Goal: Transaction & Acquisition: Obtain resource

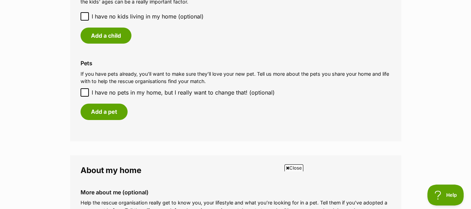
scroll to position [627, 0]
click at [88, 93] on input "I have no pets in my home, but I really want to change that! (optional)" at bounding box center [84, 92] width 8 height 8
checkbox input "true"
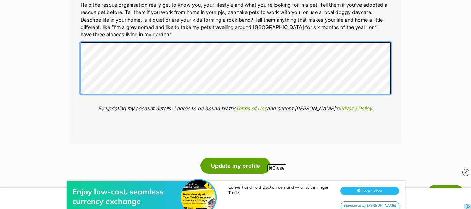
scroll to position [0, 0]
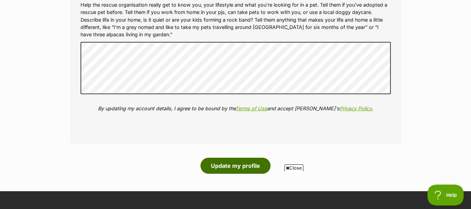
click at [226, 161] on button "Update my profile" at bounding box center [235, 165] width 70 height 16
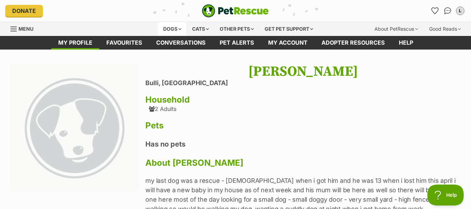
click at [169, 29] on div "Dogs" at bounding box center [172, 29] width 28 height 14
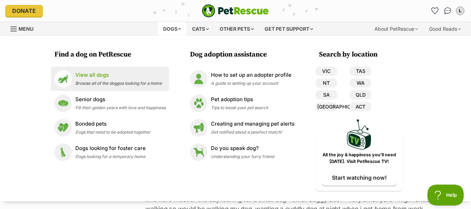
click at [92, 77] on p "View all dogs" at bounding box center [118, 75] width 86 height 8
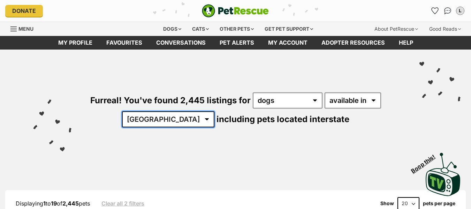
click at [186, 119] on select "Australia ACT NSW NT QLD SA TAS VIC WA" at bounding box center [168, 119] width 92 height 16
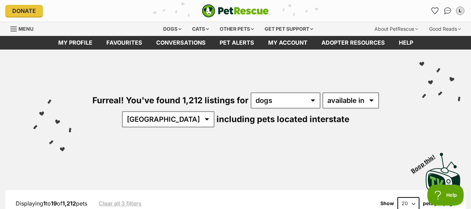
select select "disabled"
click at [322, 92] on select "available in located in" at bounding box center [350, 100] width 56 height 16
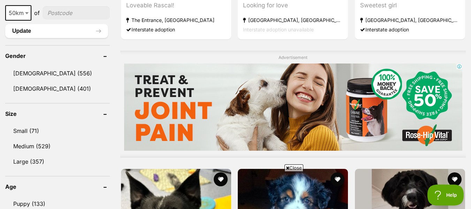
scroll to position [557, 0]
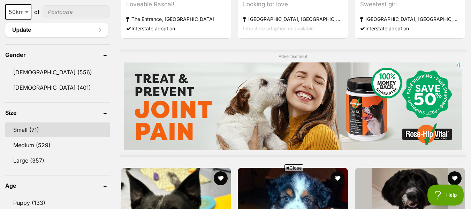
click at [20, 129] on link "Small (71)" at bounding box center [57, 129] width 104 height 15
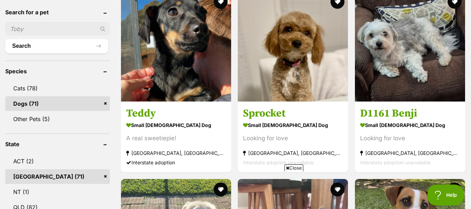
scroll to position [244, 0]
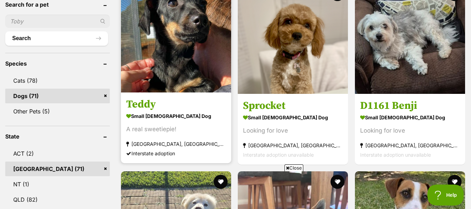
click at [176, 70] on img at bounding box center [176, 37] width 110 height 110
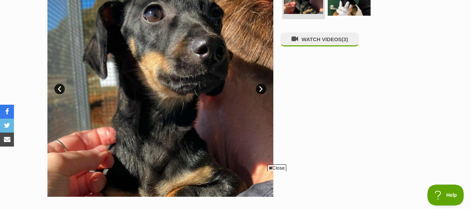
click at [261, 88] on link "Next" at bounding box center [261, 89] width 10 height 10
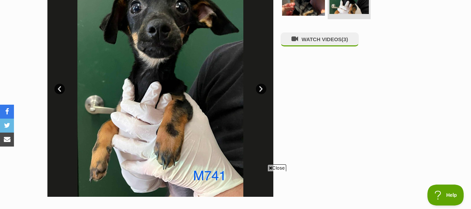
click at [261, 88] on link "Next" at bounding box center [261, 89] width 10 height 10
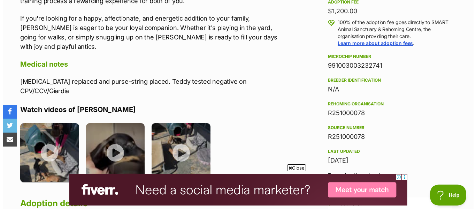
scroll to position [592, 0]
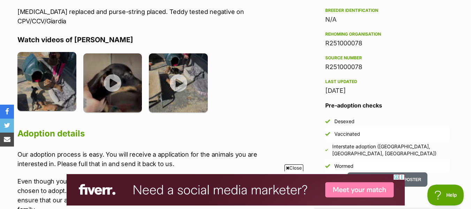
click at [46, 80] on img at bounding box center [46, 81] width 59 height 59
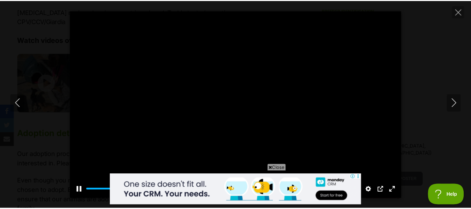
scroll to position [0, 0]
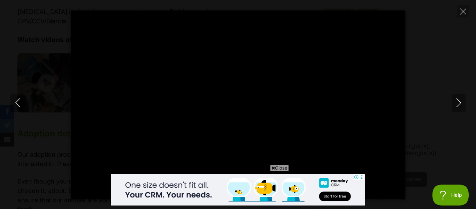
click at [283, 165] on span "Close" at bounding box center [279, 167] width 19 height 7
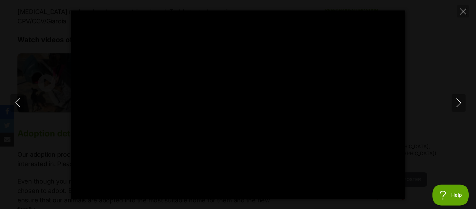
type input "100"
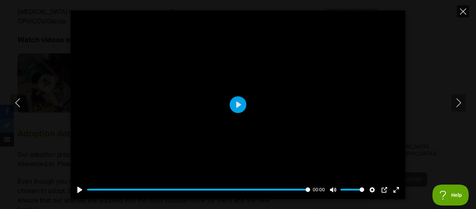
click at [464, 10] on icon "Close" at bounding box center [463, 11] width 6 height 6
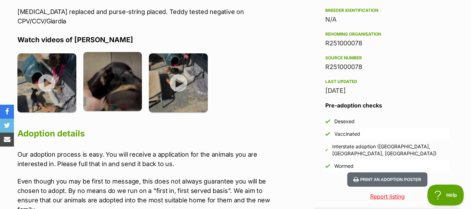
click at [121, 82] on img at bounding box center [112, 81] width 59 height 59
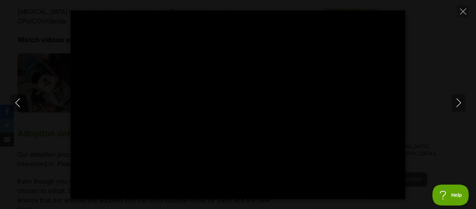
type input "100"
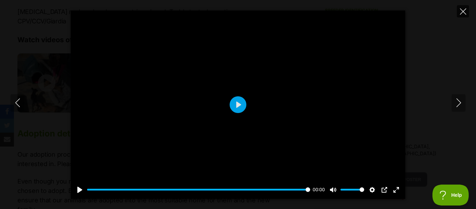
click at [463, 10] on icon "Close" at bounding box center [463, 11] width 6 height 6
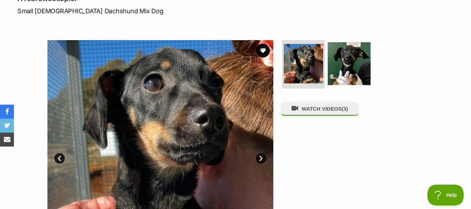
scroll to position [104, 0]
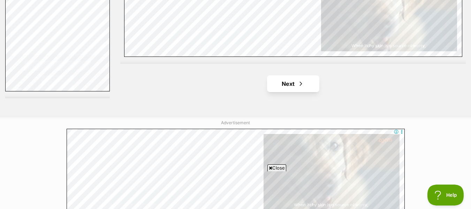
scroll to position [1776, 0]
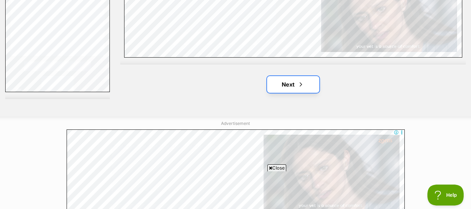
click at [283, 83] on link "Next" at bounding box center [293, 84] width 52 height 17
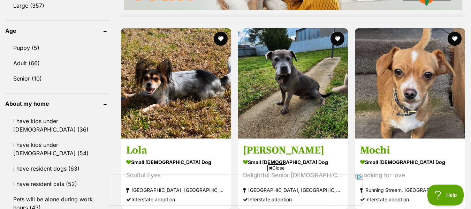
scroll to position [731, 0]
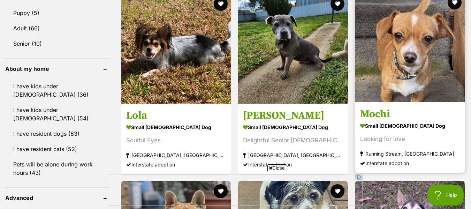
click at [416, 58] on img at bounding box center [410, 47] width 110 height 110
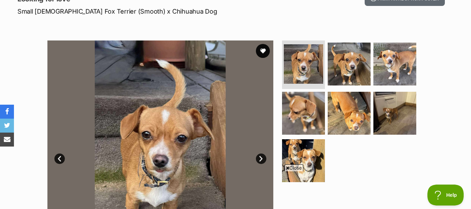
click at [293, 166] on span "Close" at bounding box center [293, 167] width 19 height 7
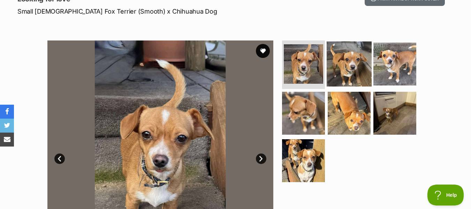
click at [350, 65] on img at bounding box center [348, 63] width 45 height 45
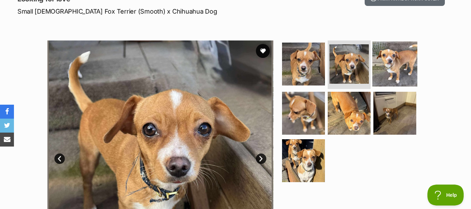
click at [394, 65] on img at bounding box center [394, 63] width 45 height 45
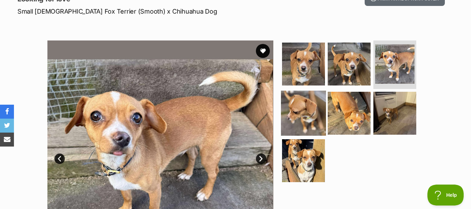
click at [304, 114] on img at bounding box center [303, 113] width 45 height 45
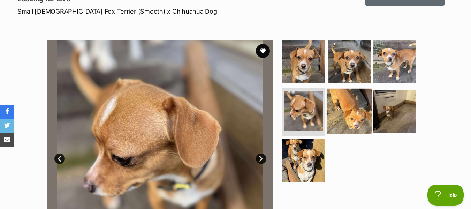
click at [354, 109] on img at bounding box center [348, 110] width 45 height 45
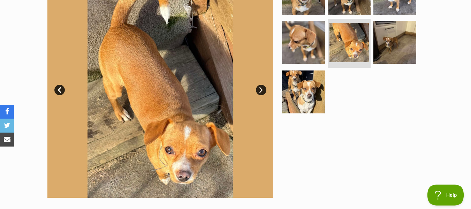
scroll to position [174, 0]
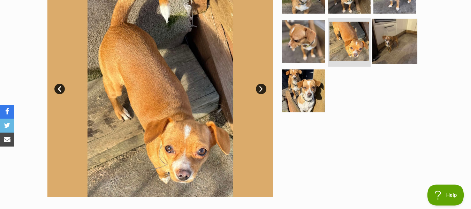
click at [394, 42] on img at bounding box center [394, 41] width 45 height 45
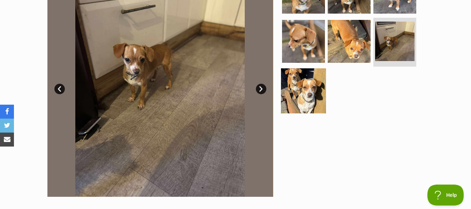
click at [309, 94] on img at bounding box center [303, 90] width 45 height 45
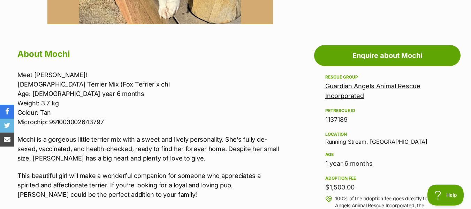
scroll to position [348, 0]
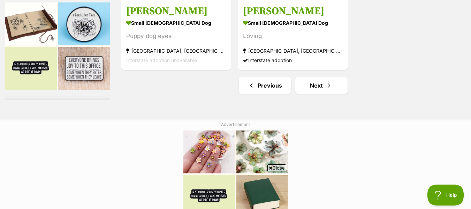
scroll to position [1776, 0]
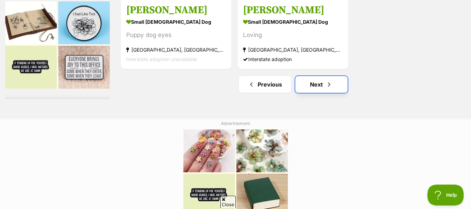
click at [312, 88] on link "Next" at bounding box center [321, 84] width 52 height 17
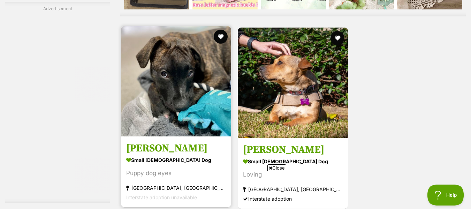
scroll to position [1672, 0]
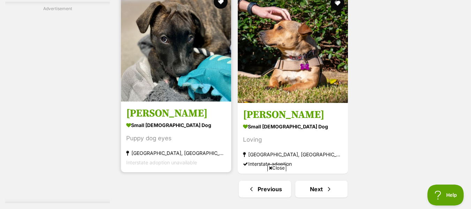
click at [165, 69] on img at bounding box center [176, 46] width 110 height 110
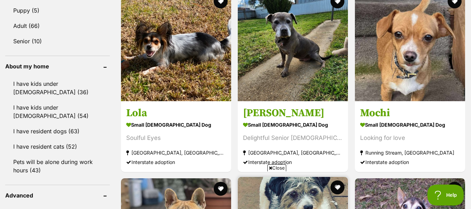
scroll to position [697, 0]
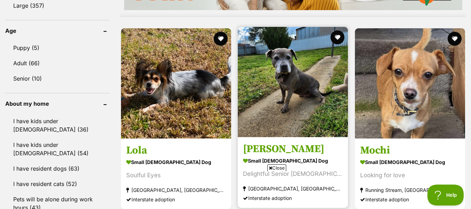
click at [287, 79] on img at bounding box center [293, 82] width 110 height 110
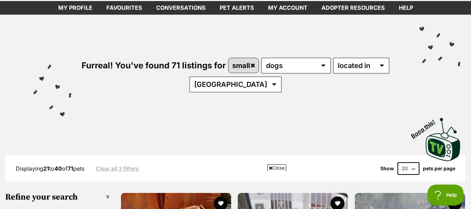
scroll to position [0, 0]
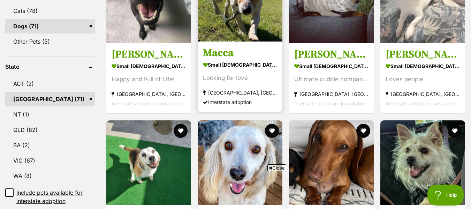
scroll to position [244, 0]
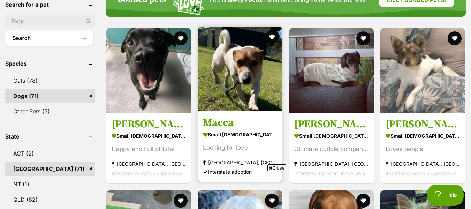
click at [237, 87] on img at bounding box center [239, 68] width 85 height 85
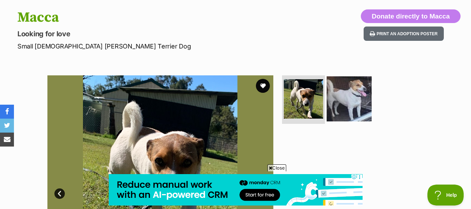
scroll to position [104, 0]
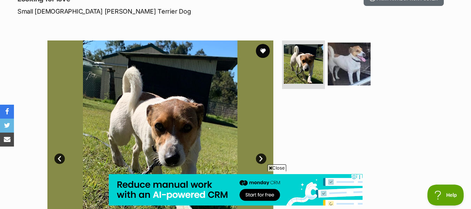
click at [259, 157] on link "Next" at bounding box center [261, 158] width 10 height 10
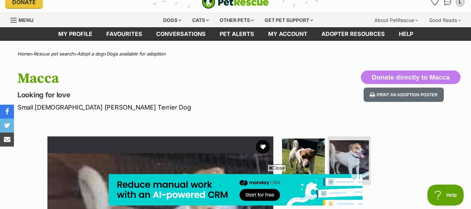
scroll to position [0, 0]
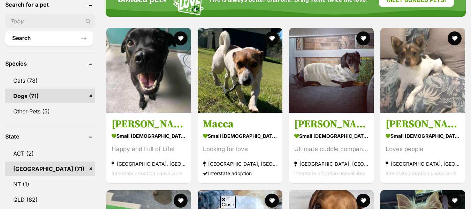
scroll to position [244, 0]
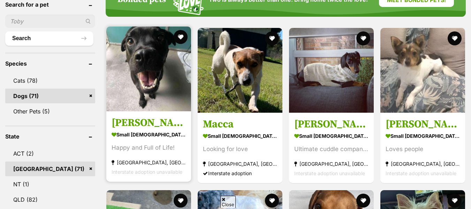
click at [148, 76] on img at bounding box center [148, 68] width 85 height 85
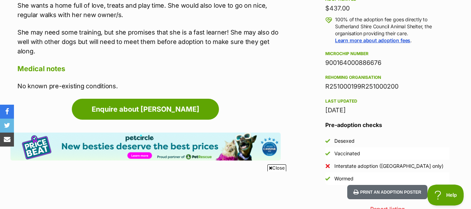
scroll to position [522, 0]
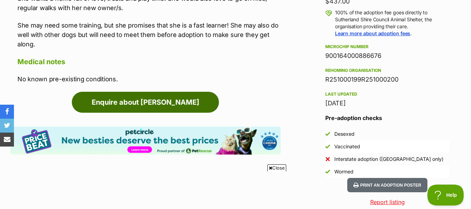
click at [140, 99] on link "Enquire about Marge" at bounding box center [145, 102] width 147 height 21
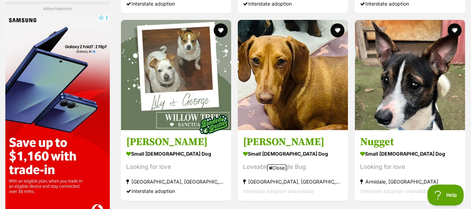
scroll to position [1393, 0]
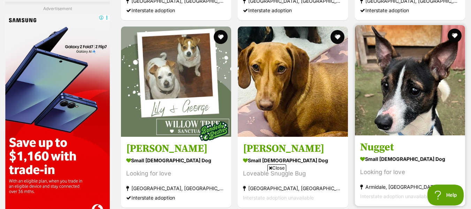
click at [417, 112] on img at bounding box center [410, 80] width 110 height 110
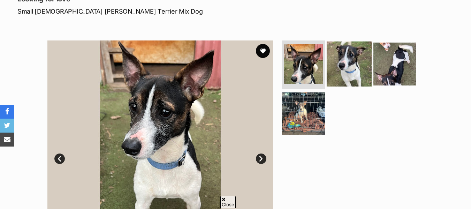
click at [350, 81] on img at bounding box center [348, 63] width 45 height 45
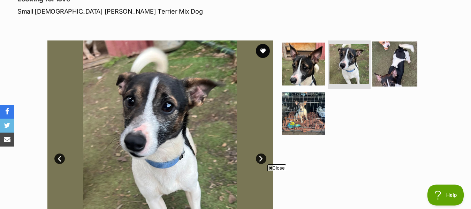
click at [387, 74] on img at bounding box center [394, 63] width 45 height 45
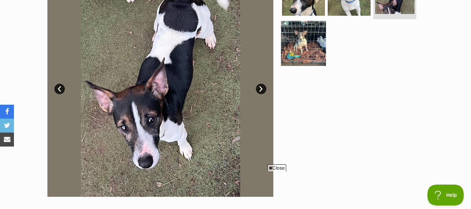
click at [310, 46] on img at bounding box center [303, 43] width 45 height 45
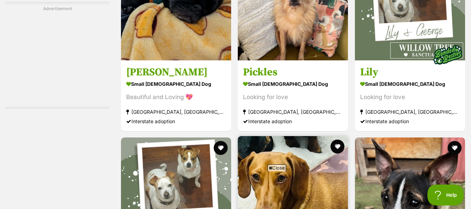
scroll to position [1352, 0]
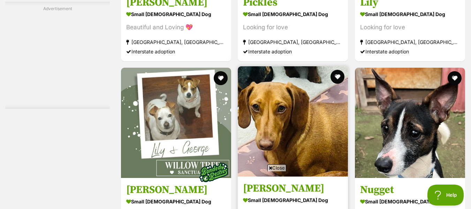
drag, startPoint x: 322, startPoint y: 162, endPoint x: 318, endPoint y: 163, distance: 4.3
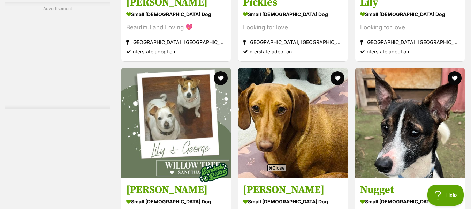
drag, startPoint x: 318, startPoint y: 163, endPoint x: 278, endPoint y: 168, distance: 41.0
click at [278, 168] on span "Close" at bounding box center [276, 167] width 19 height 7
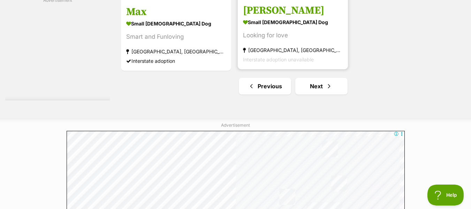
scroll to position [1874, 0]
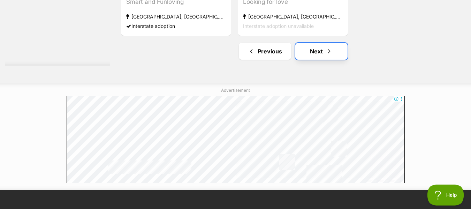
click at [317, 52] on link "Next" at bounding box center [321, 51] width 52 height 17
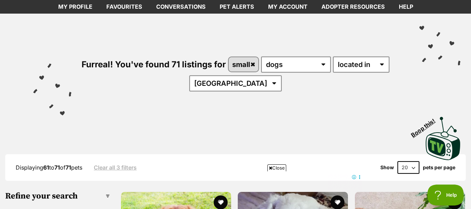
scroll to position [35, 0]
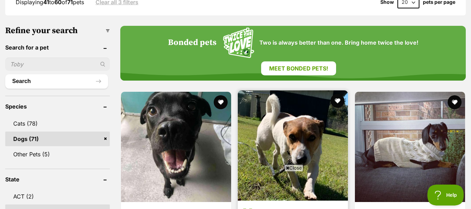
scroll to position [139, 0]
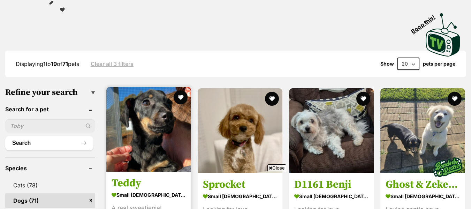
scroll to position [174, 0]
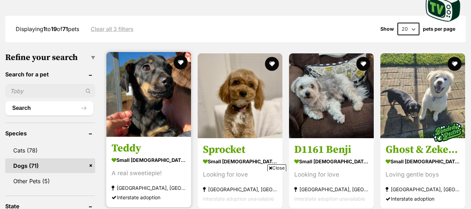
click at [139, 121] on img at bounding box center [148, 94] width 85 height 85
